Goal: Information Seeking & Learning: Learn about a topic

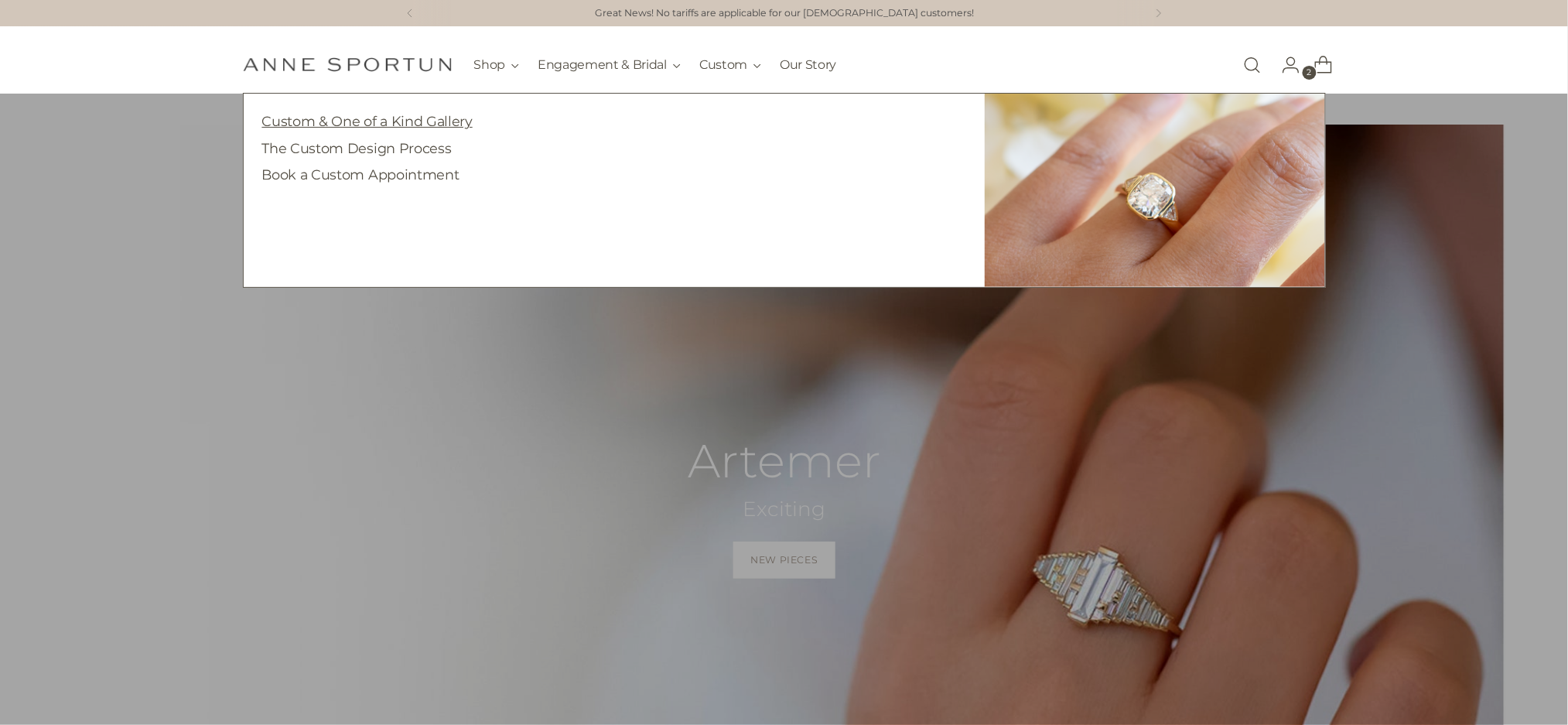
click at [383, 118] on link "Custom & One of a Kind Gallery" at bounding box center [367, 121] width 210 height 16
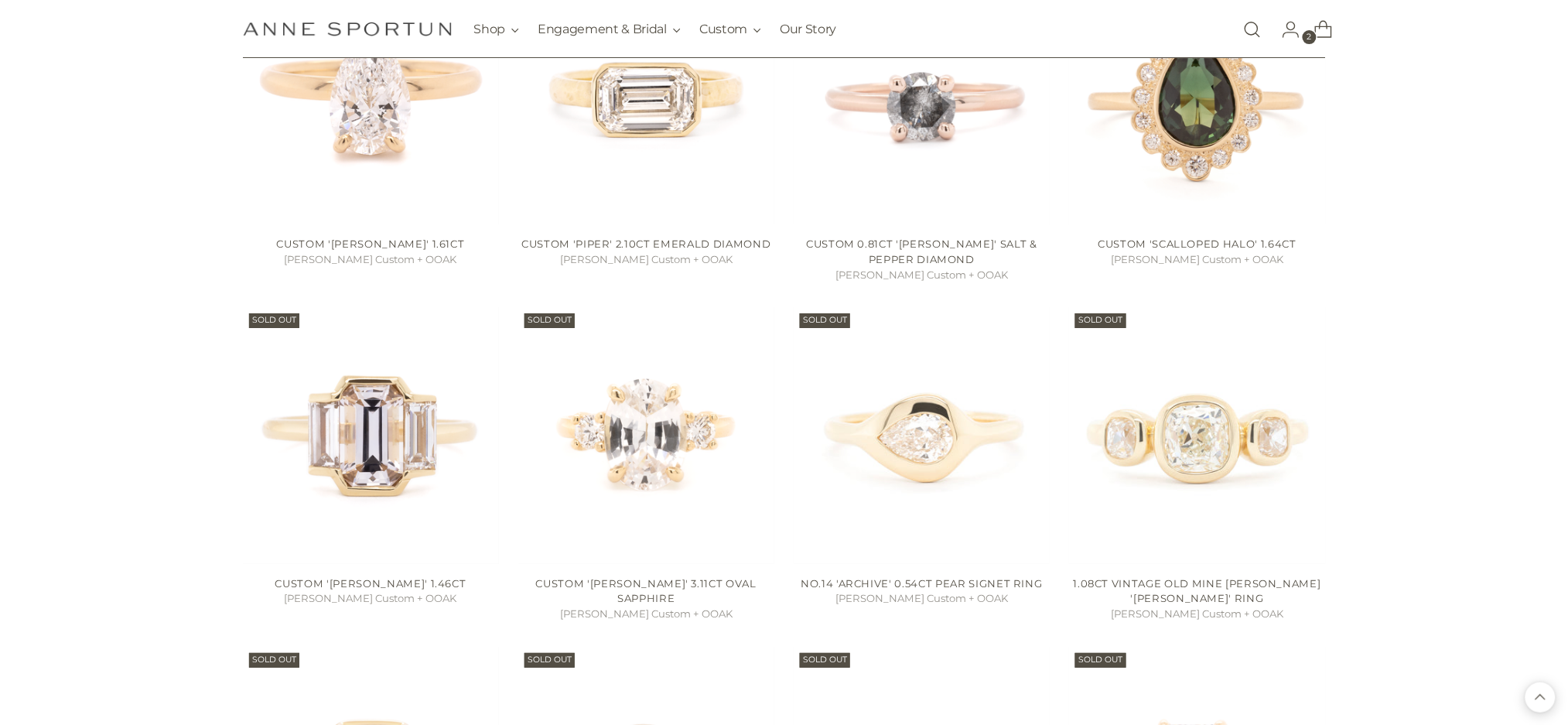
scroll to position [6395, 0]
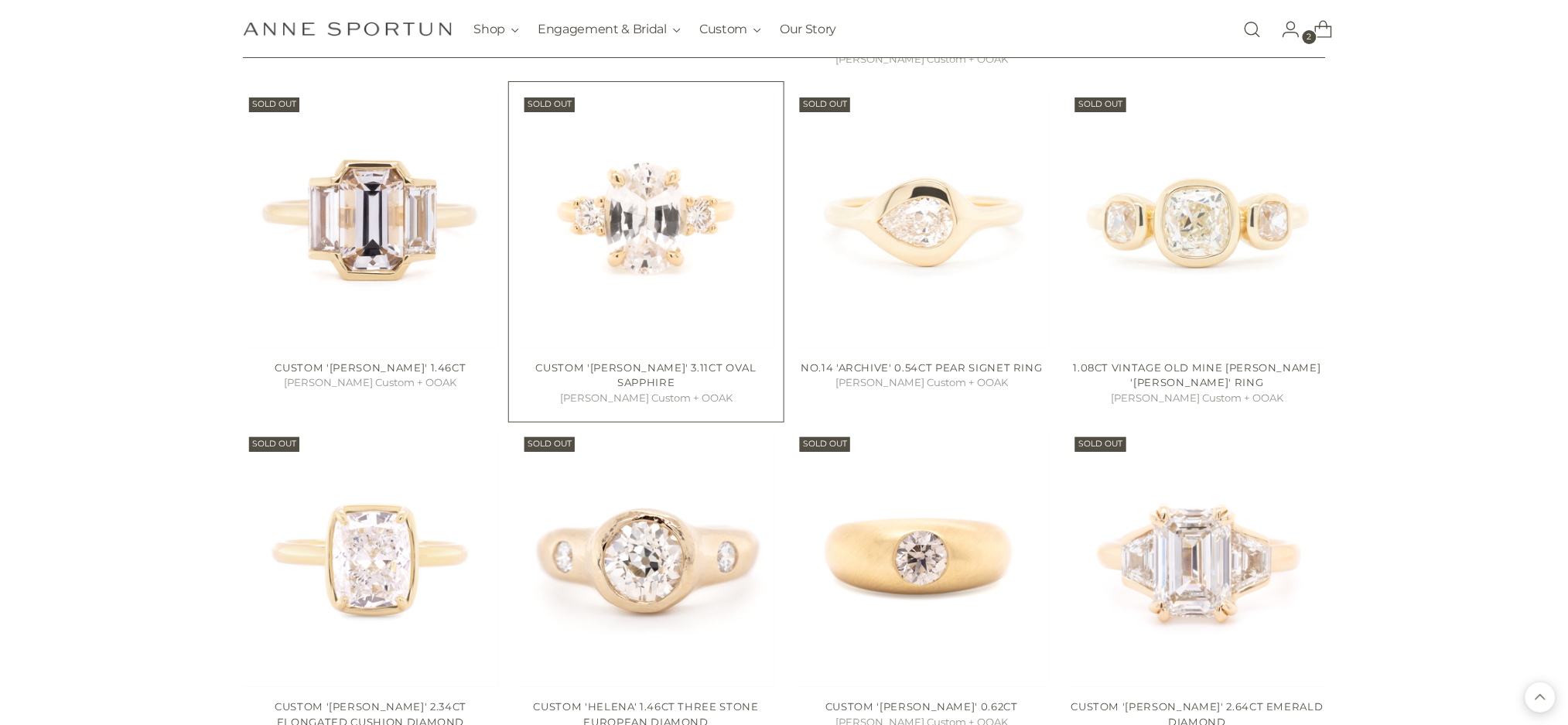
click at [0, 0] on img "Custom 'Bethany' 3.11ct Oval Sapphire" at bounding box center [0, 0] width 0 height 0
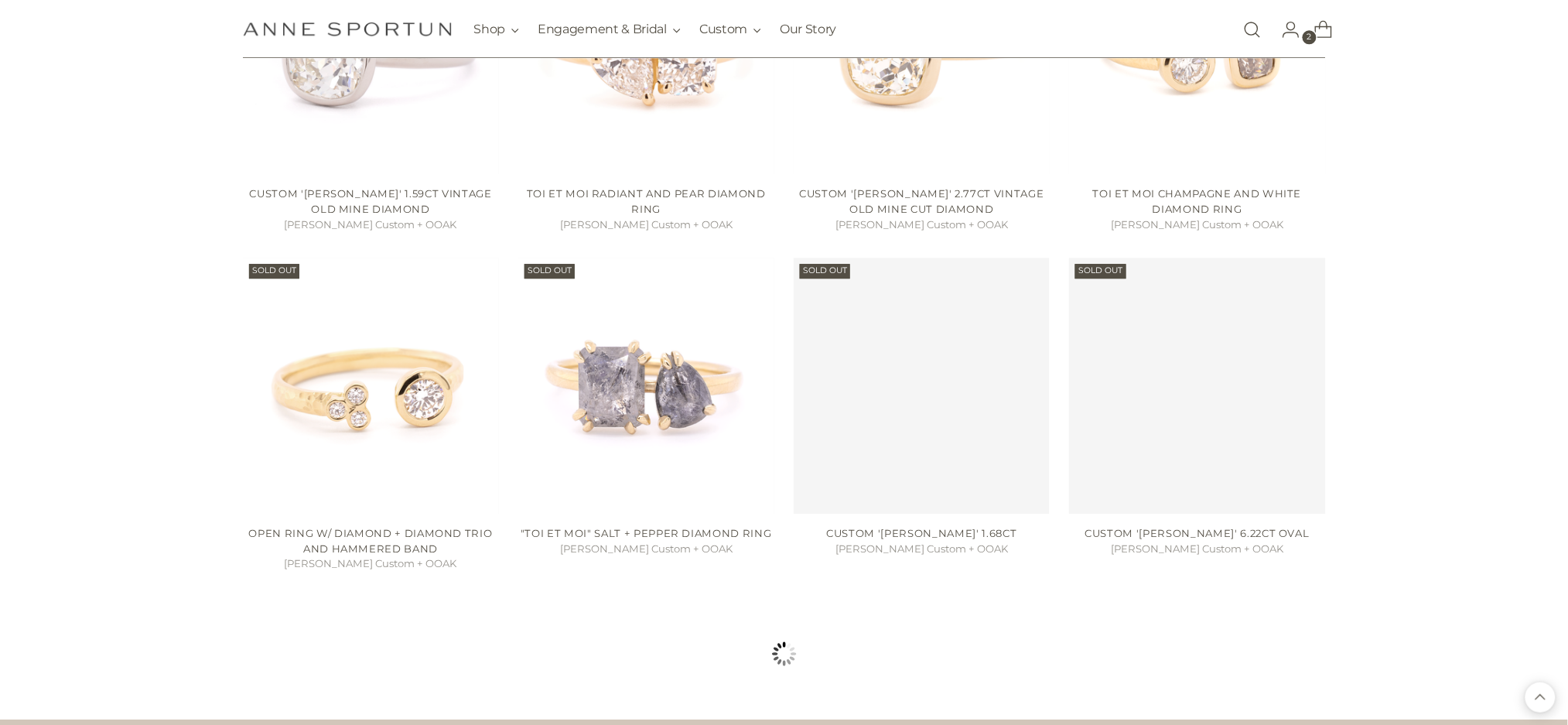
scroll to position [7942, 0]
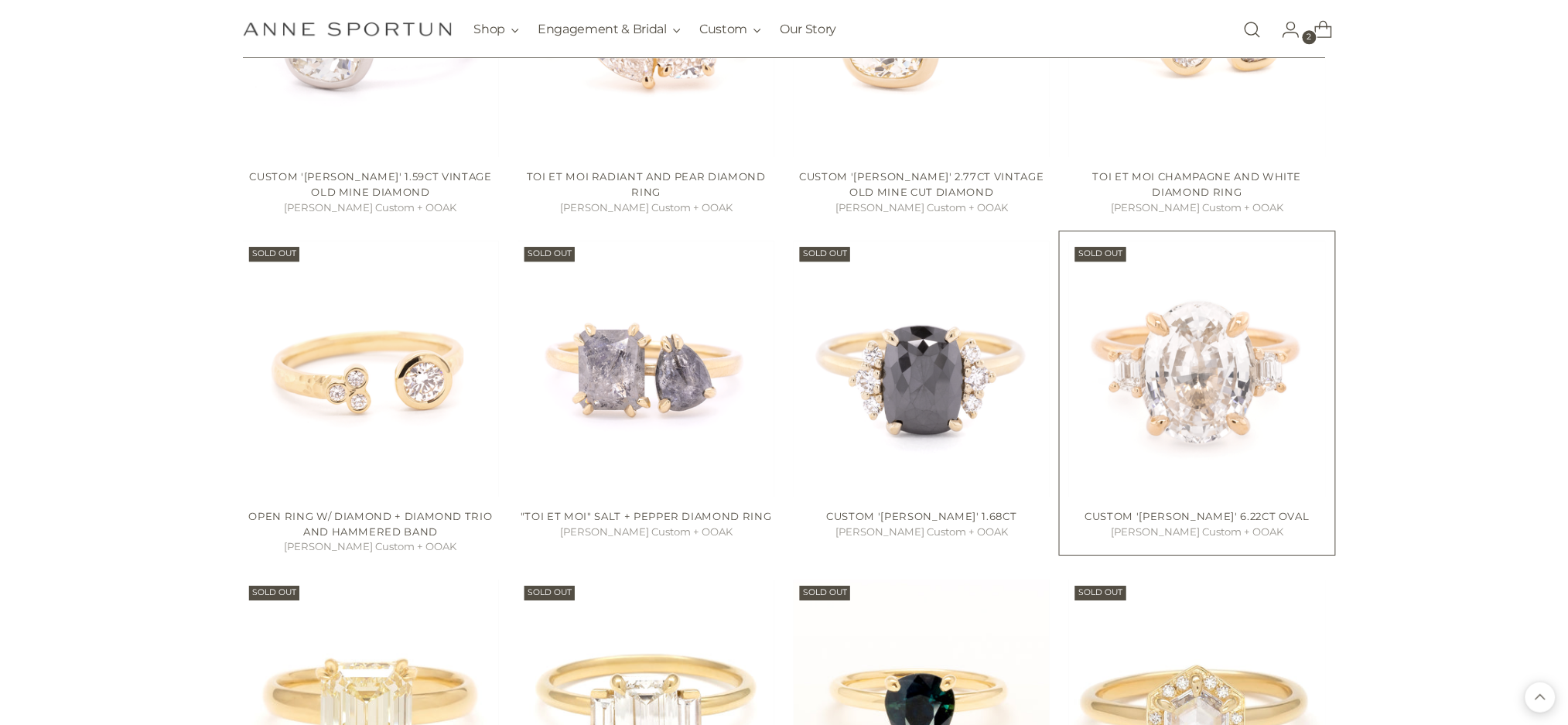
click at [0, 0] on img "Custom 'Bethany' 6.22ct Oval" at bounding box center [0, 0] width 0 height 0
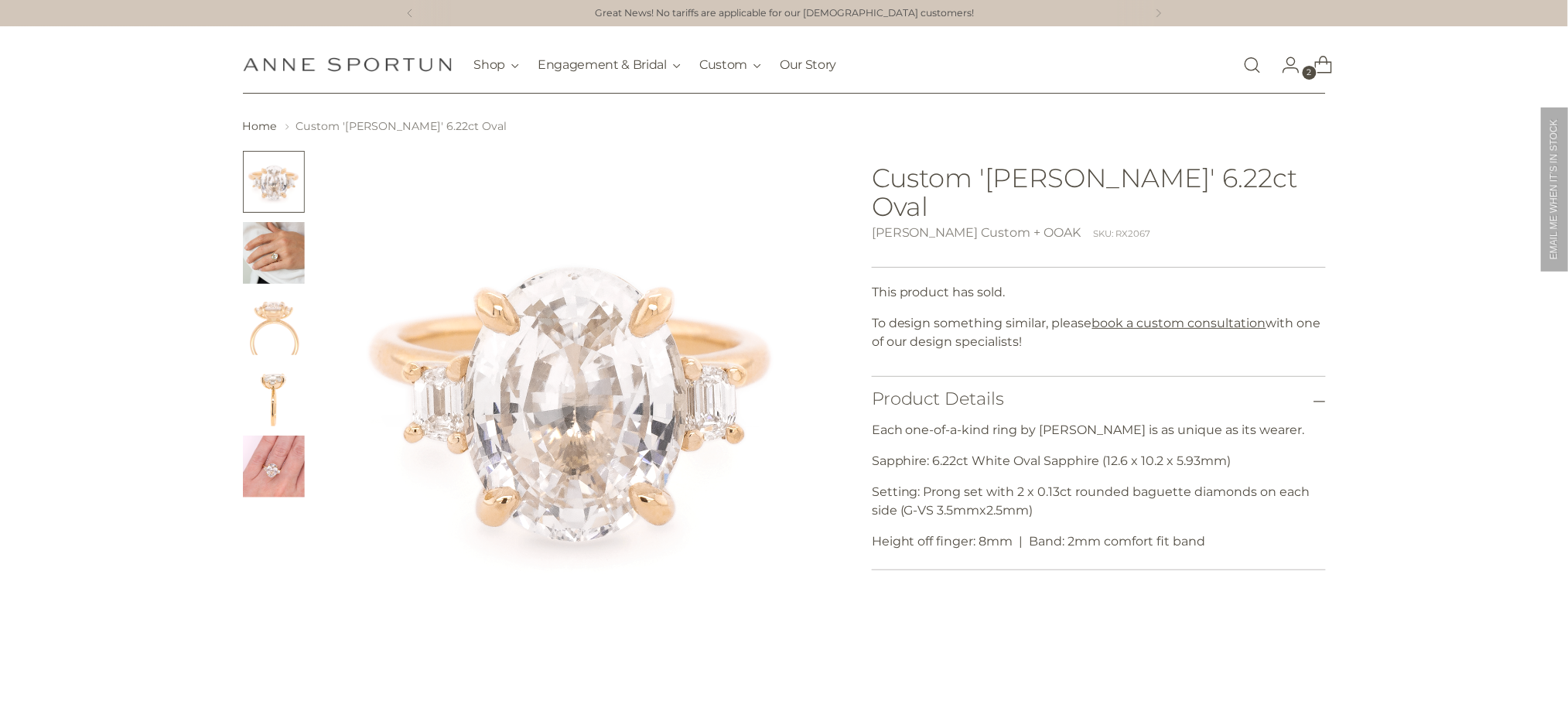
click at [260, 267] on img "Change image to image 2" at bounding box center [274, 253] width 62 height 62
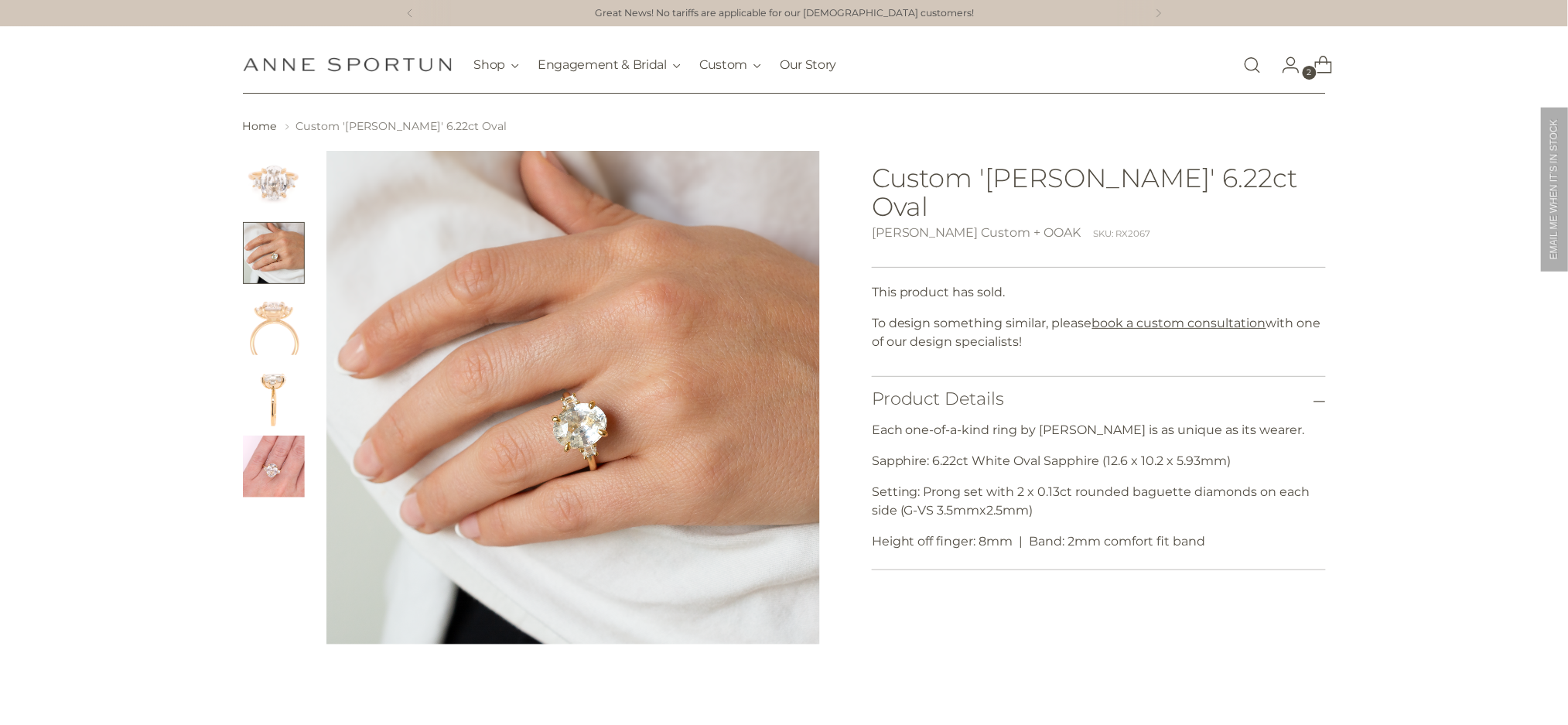
click at [262, 478] on img "Change image to image 5" at bounding box center [274, 466] width 62 height 62
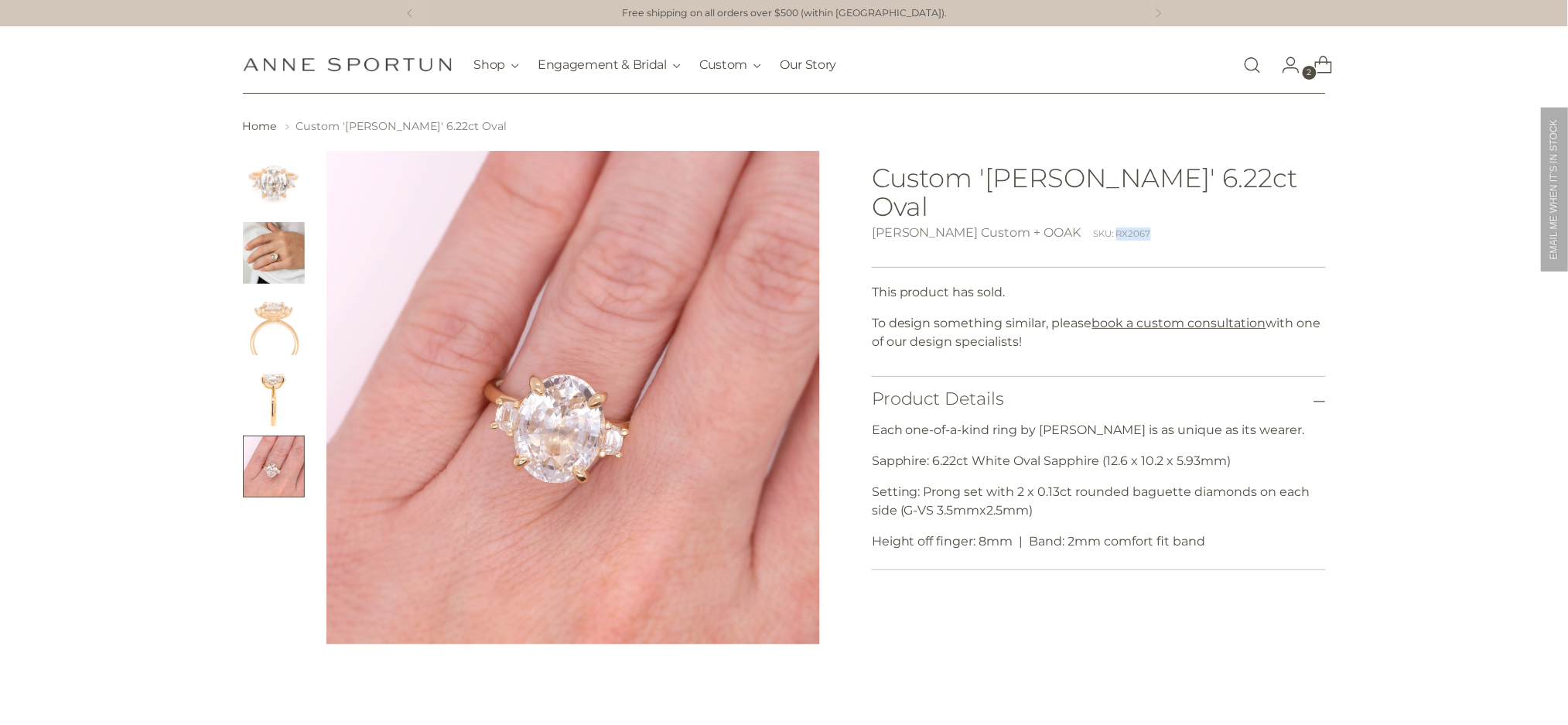
drag, startPoint x: 1136, startPoint y: 203, endPoint x: 1098, endPoint y: 204, distance: 38.0
click at [1098, 224] on div "[PERSON_NAME] Custom + OOAK SKU: RX2067" at bounding box center [1098, 233] width 454 height 19
copy div "RX2067"
click at [256, 330] on img "Change image to image 3" at bounding box center [274, 324] width 62 height 62
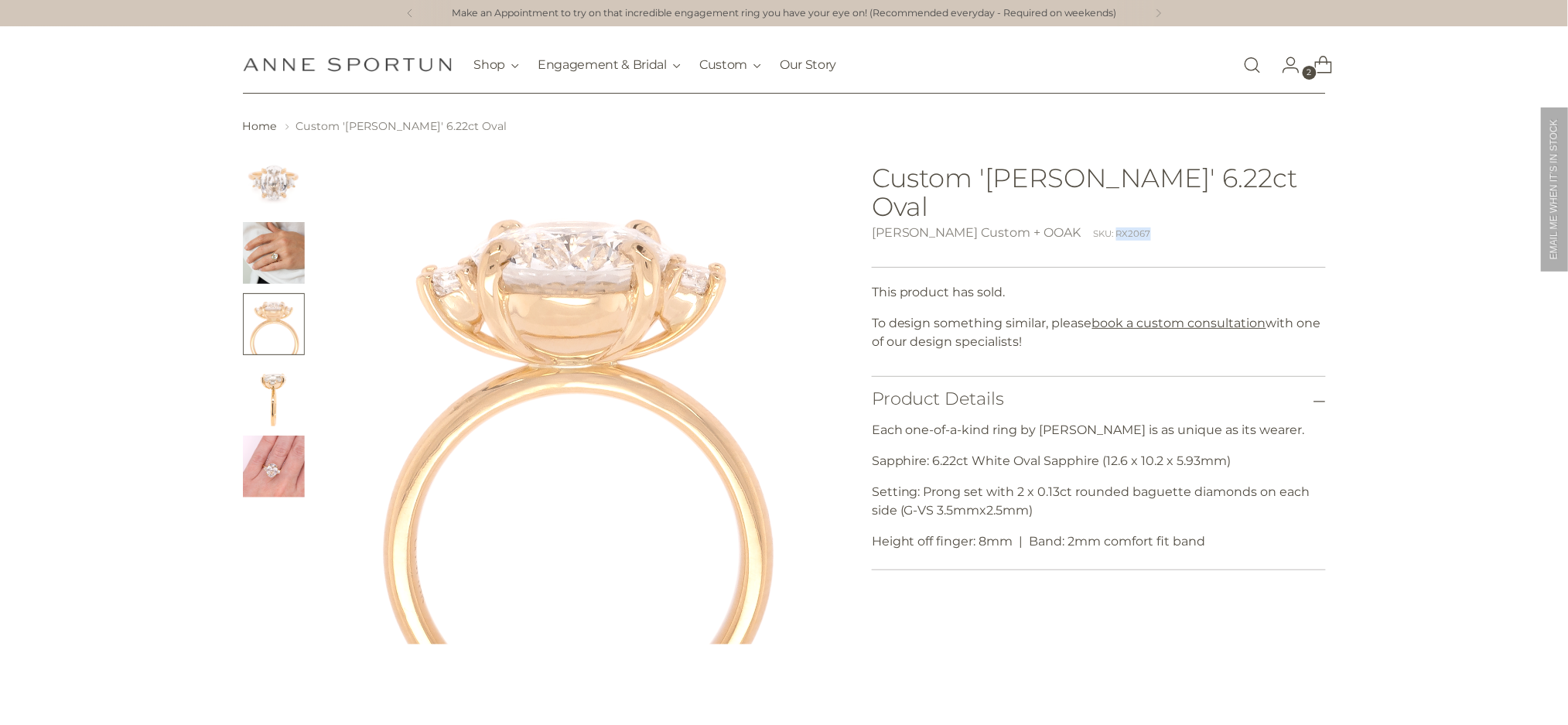
click at [258, 179] on img "Change image to image 1" at bounding box center [274, 182] width 62 height 62
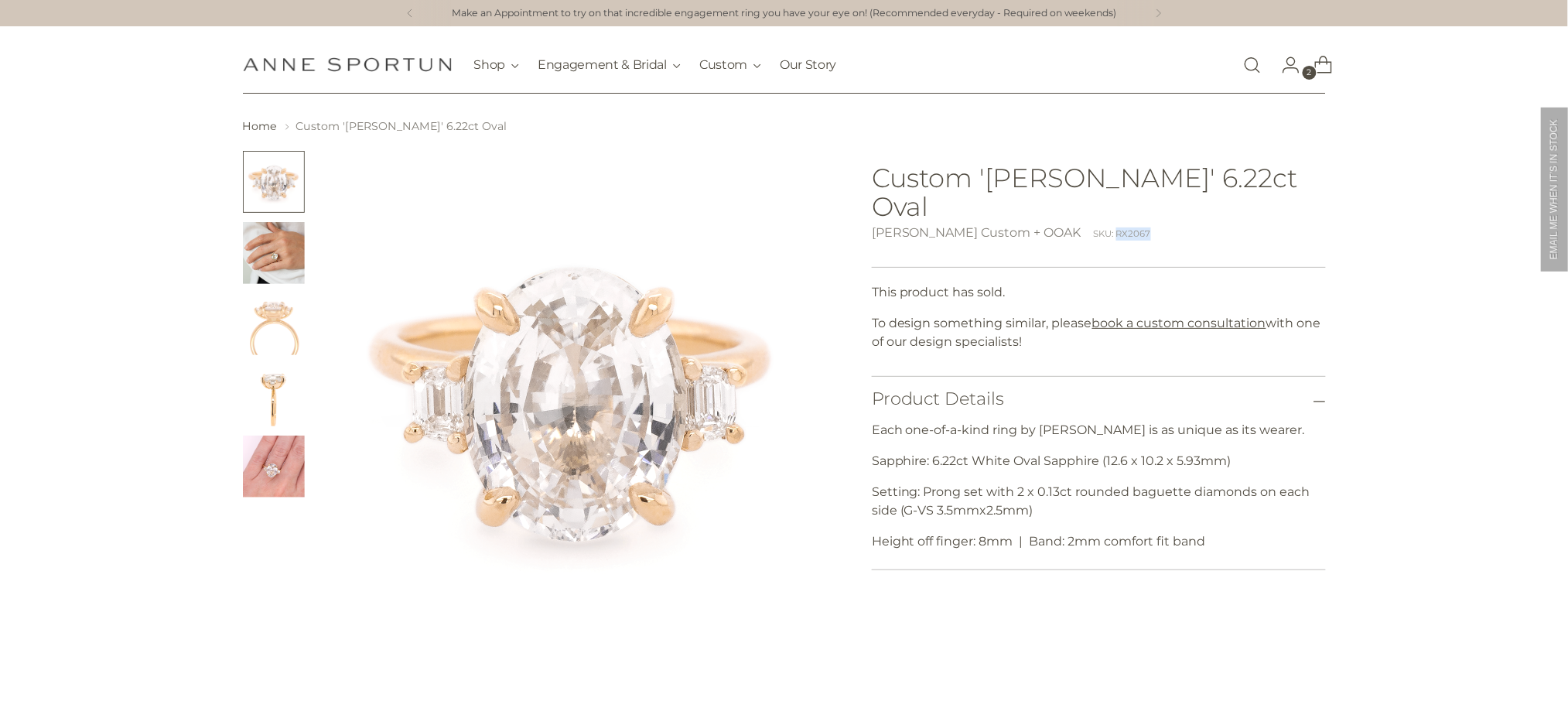
click at [281, 309] on img "Change image to image 3" at bounding box center [274, 324] width 62 height 62
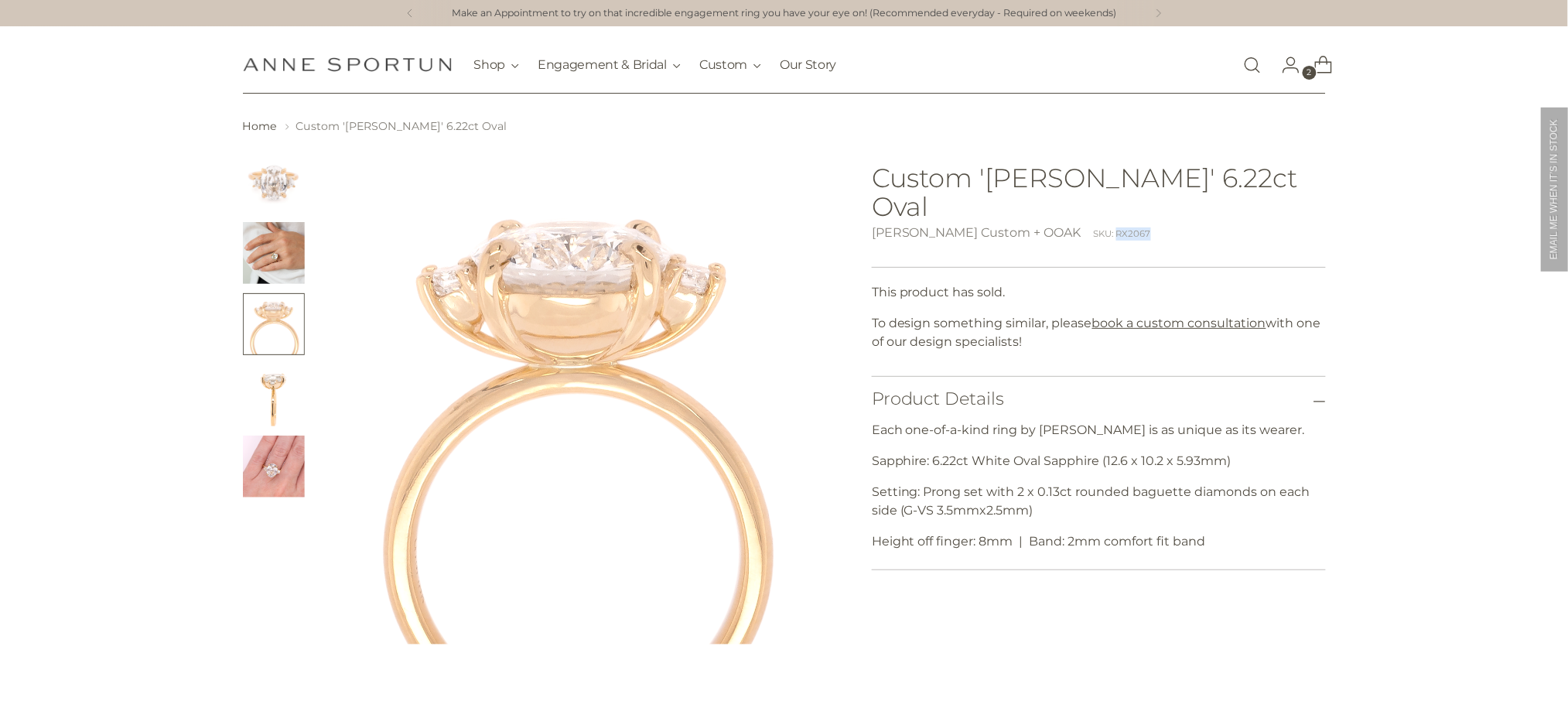
click at [275, 401] on img "Change image to image 4" at bounding box center [274, 394] width 62 height 62
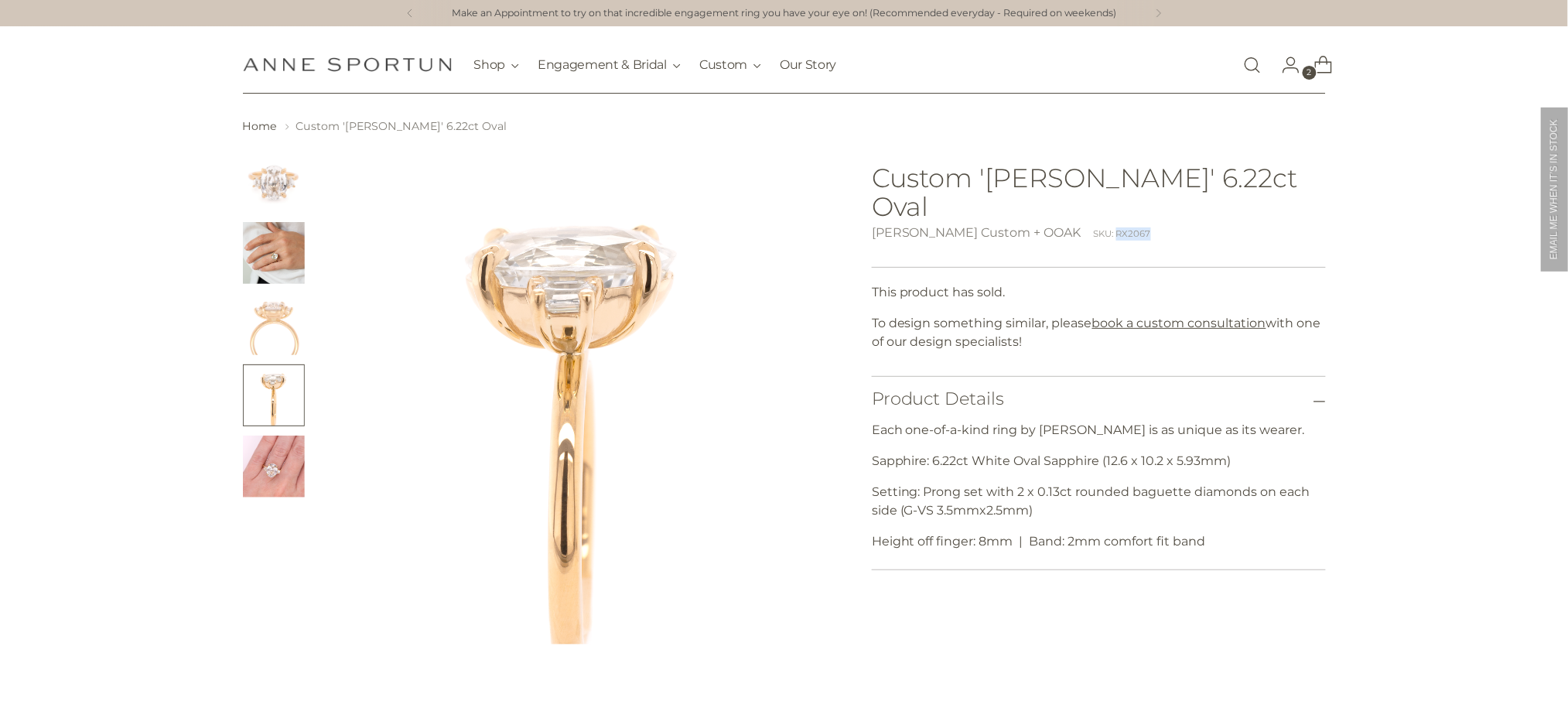
click at [298, 314] on img "Change image to image 3" at bounding box center [274, 324] width 62 height 62
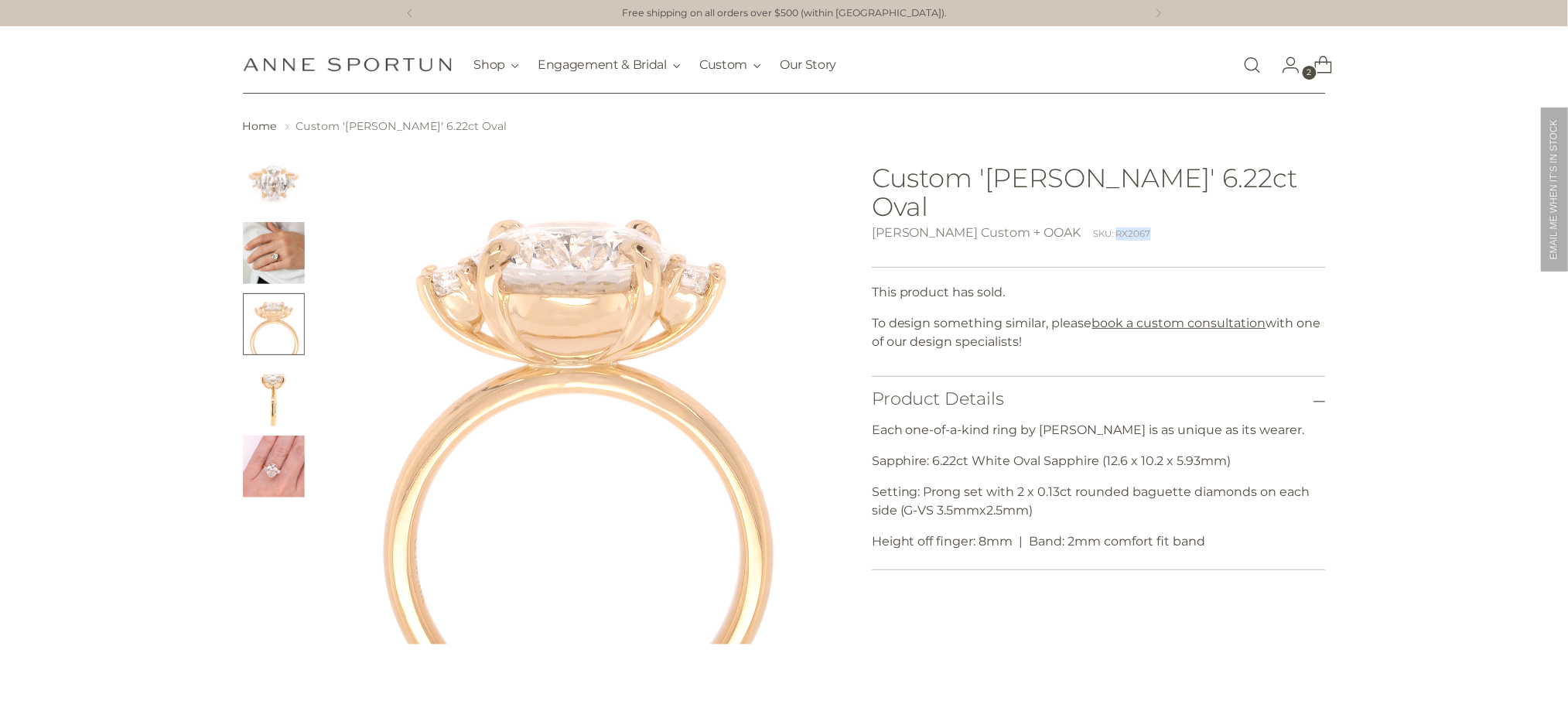
click at [277, 454] on img "Change image to image 5" at bounding box center [274, 466] width 62 height 62
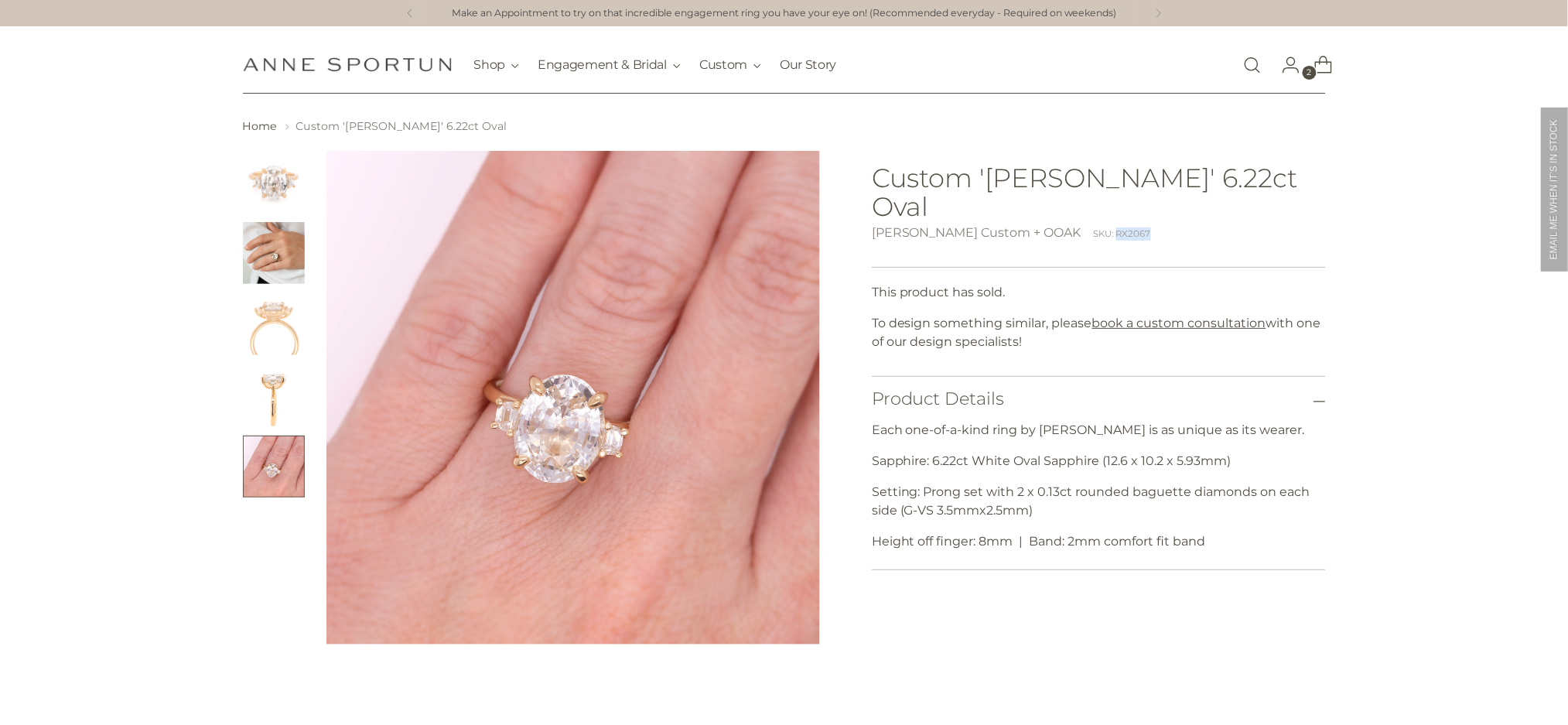
click at [284, 195] on img "Change image to image 1" at bounding box center [274, 182] width 62 height 62
